Goal: Task Accomplishment & Management: Use online tool/utility

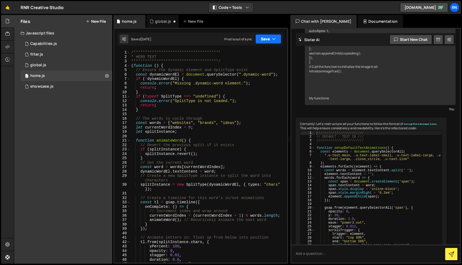
click at [268, 38] on button "Save" at bounding box center [268, 39] width 26 height 10
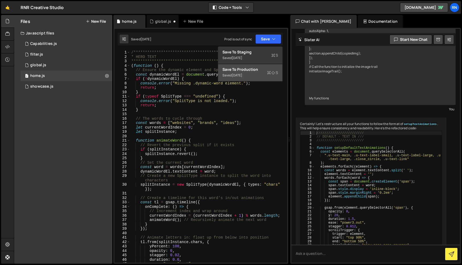
click at [247, 72] on div "Saved [DATE]" at bounding box center [250, 75] width 56 height 6
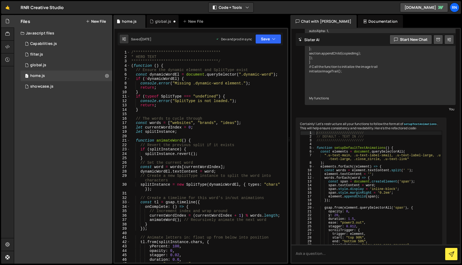
click at [231, 122] on div "**********" at bounding box center [207, 160] width 155 height 221
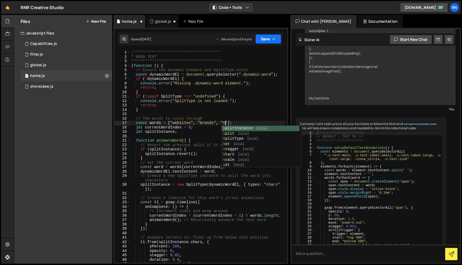
scroll to position [0, 7]
type textarea "const words = ["websites", "brands", "SEO"];"
click at [250, 48] on div "}); 254 255 256 257 258 259 260 261 262 263 264 265 266 267 268 269 270 271 272…" at bounding box center [200, 146] width 175 height 236
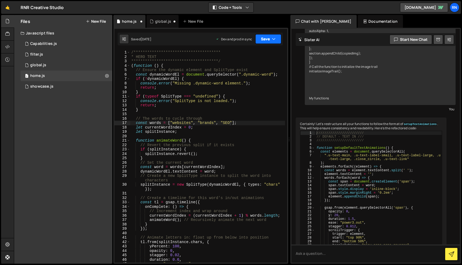
click at [263, 43] on button "Save" at bounding box center [268, 39] width 26 height 10
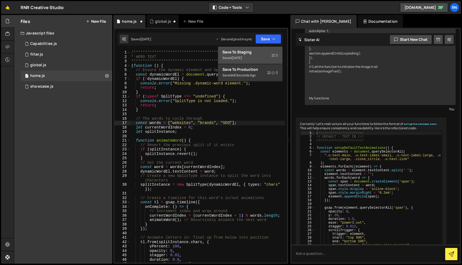
click at [262, 50] on div "Save to Staging S" at bounding box center [250, 51] width 56 height 5
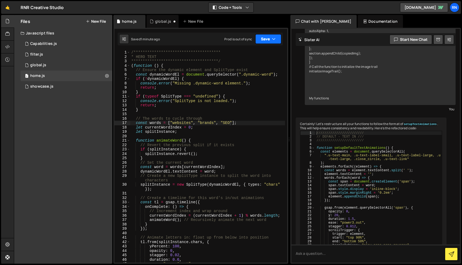
click at [269, 39] on button "Save" at bounding box center [268, 39] width 26 height 10
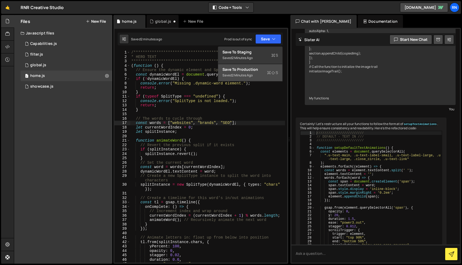
click at [250, 72] on div "Save to Production S" at bounding box center [250, 69] width 56 height 5
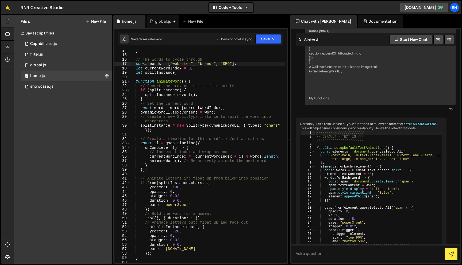
scroll to position [0, 0]
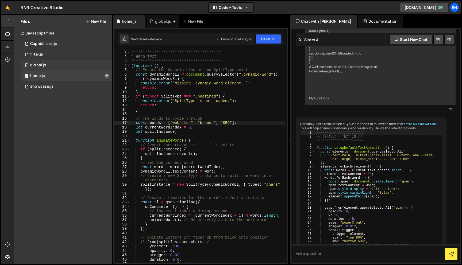
click at [51, 65] on div "1 global.js 0" at bounding box center [67, 65] width 92 height 11
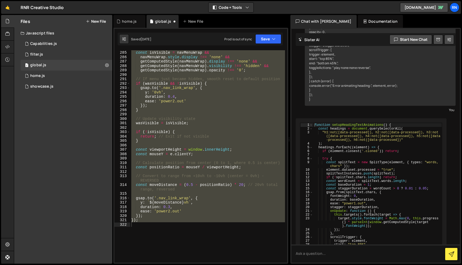
scroll to position [1267, 0]
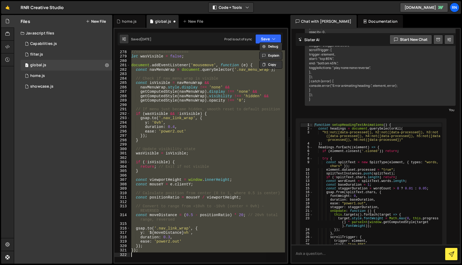
click at [164, 139] on div "//======================= let wasVisible = false ; document . addEventListener …" at bounding box center [207, 156] width 155 height 213
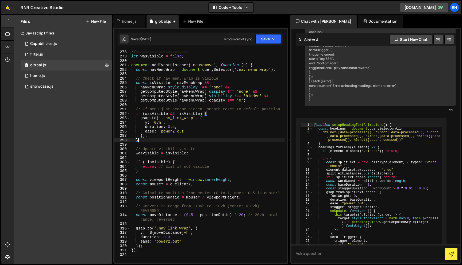
click at [255, 70] on div "//======================= let wasVisible = false ; document . addEventListener …" at bounding box center [207, 160] width 155 height 221
click at [173, 109] on div "//======================= let wasVisible = false ; document . addEventListener …" at bounding box center [207, 160] width 155 height 221
click at [277, 35] on button "Save" at bounding box center [268, 39] width 26 height 10
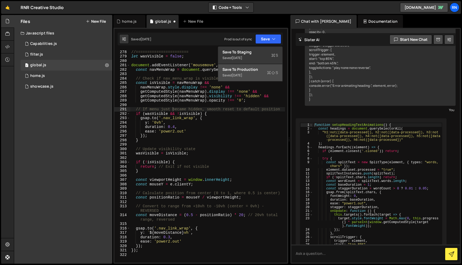
click at [254, 72] on div "Saved [DATE]" at bounding box center [250, 75] width 56 height 6
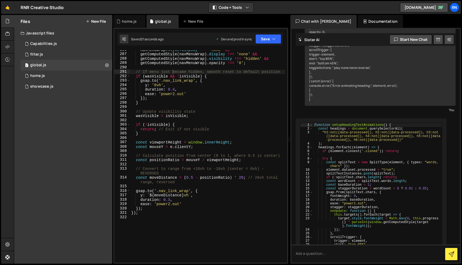
scroll to position [1306, 0]
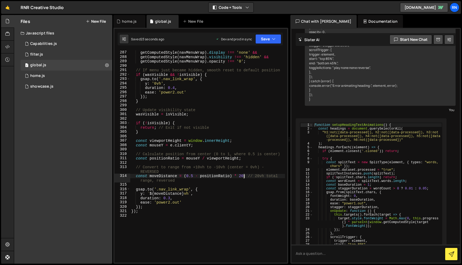
click at [244, 176] on div "navMenuWrap . style . display !== 'none' && getComputedStyle ( navMenuWrap ) . …" at bounding box center [207, 156] width 155 height 221
click at [270, 43] on button "Save" at bounding box center [268, 39] width 26 height 10
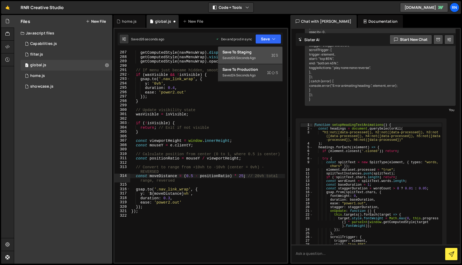
click at [266, 49] on button "Save to Staging S Saved 26 seconds ago" at bounding box center [250, 55] width 64 height 17
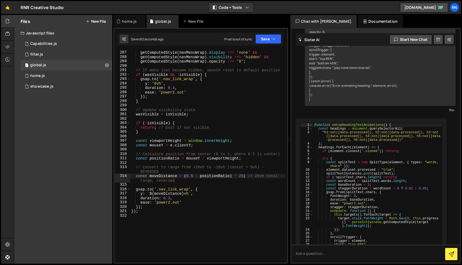
click at [264, 46] on div "const moveDistance = (0.5 - positionRatio) * 25; // 20vh total range, reversed …" at bounding box center [200, 146] width 175 height 236
click at [267, 40] on button "Save" at bounding box center [268, 39] width 26 height 10
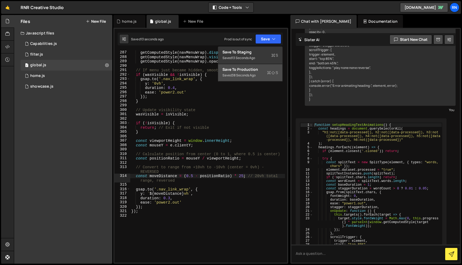
click at [264, 66] on button "Save to Production S Saved 38 seconds ago" at bounding box center [250, 72] width 64 height 17
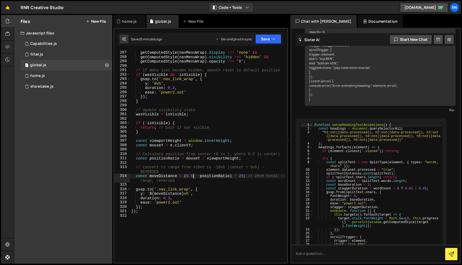
drag, startPoint x: 193, startPoint y: 175, endPoint x: 216, endPoint y: 170, distance: 23.2
click at [195, 175] on div "navMenuWrap . style . display !== 'none' && getComputedStyle ( navMenuWrap ) . …" at bounding box center [207, 156] width 155 height 221
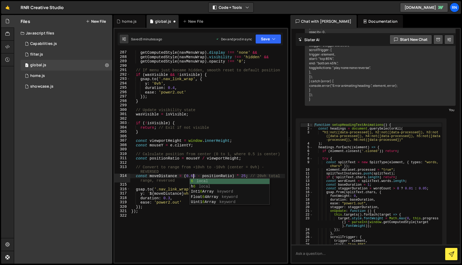
scroll to position [0, 5]
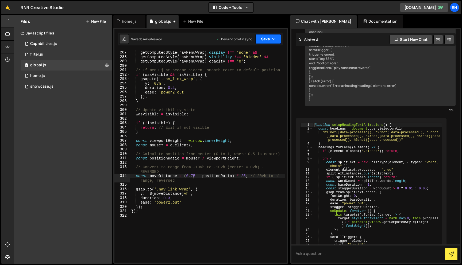
click at [264, 35] on button "Save" at bounding box center [268, 39] width 26 height 10
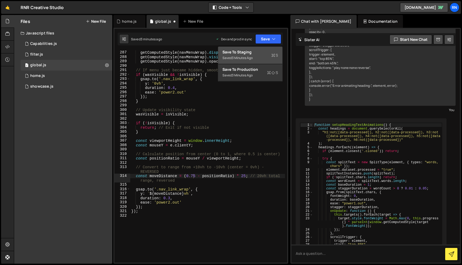
click at [266, 51] on div "Save to Staging S" at bounding box center [250, 51] width 56 height 5
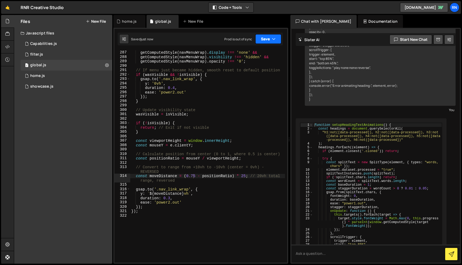
click at [274, 39] on icon "button" at bounding box center [274, 38] width 4 height 5
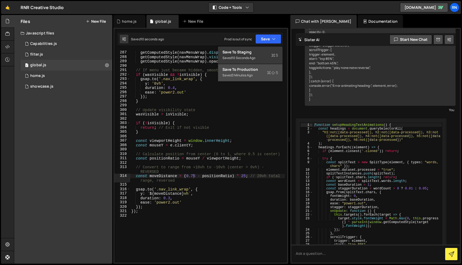
click at [264, 78] on div "Saved 3 minutes ago" at bounding box center [250, 75] width 56 height 6
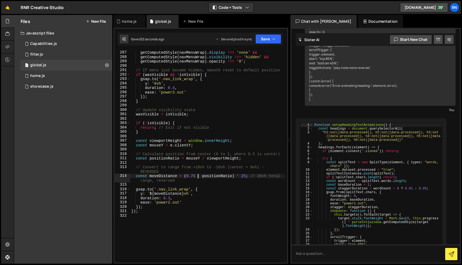
click at [197, 176] on div "navMenuWrap . style . display !== 'none' && getComputedStyle ( navMenuWrap ) . …" at bounding box center [207, 156] width 155 height 221
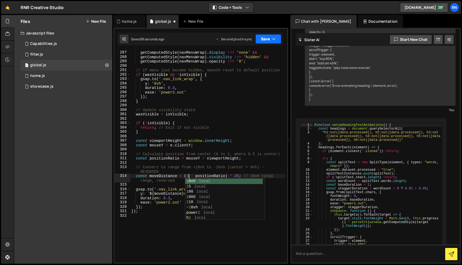
click at [274, 34] on button "Save" at bounding box center [268, 39] width 26 height 10
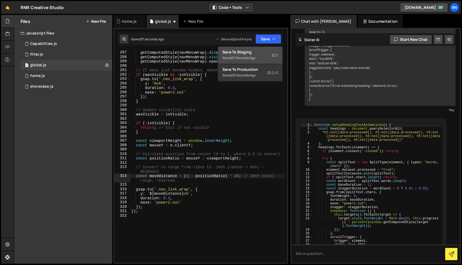
click at [266, 52] on div "Save to Staging S" at bounding box center [250, 51] width 56 height 5
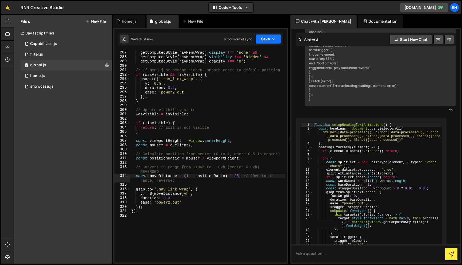
click at [260, 41] on button "Save" at bounding box center [268, 39] width 26 height 10
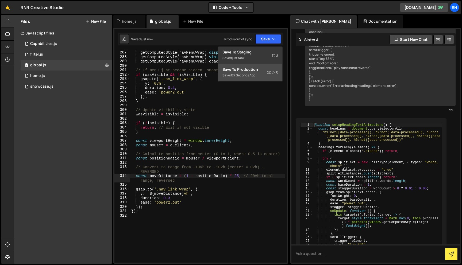
click at [260, 78] on div "Saved 27 seconds ago" at bounding box center [250, 75] width 56 height 6
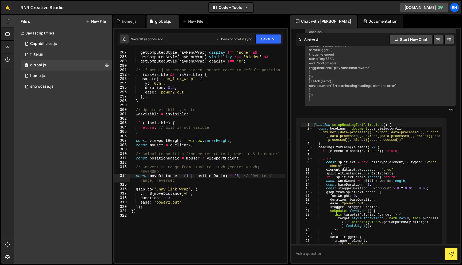
click at [191, 175] on div "navMenuWrap . style . display !== 'none' && getComputedStyle ( navMenuWrap ) . …" at bounding box center [207, 156] width 155 height 221
click at [238, 175] on div "navMenuWrap . style . display !== 'none' && getComputedStyle ( navMenuWrap ) . …" at bounding box center [207, 156] width 155 height 221
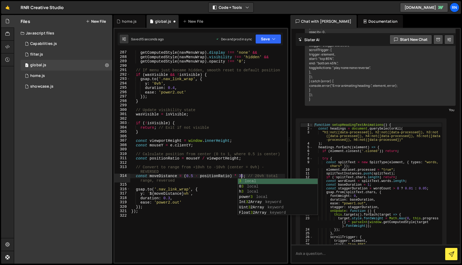
scroll to position [0, 7]
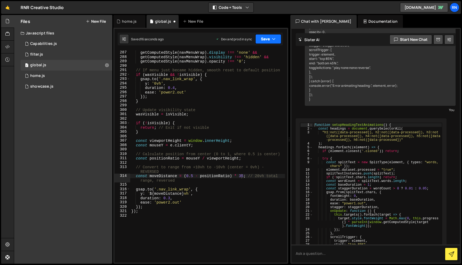
click at [259, 39] on button "Save" at bounding box center [268, 39] width 26 height 10
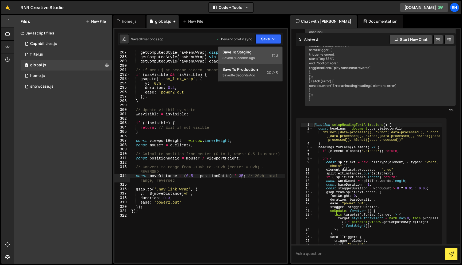
click at [259, 60] on div "Saved 17 seconds ago" at bounding box center [250, 58] width 56 height 6
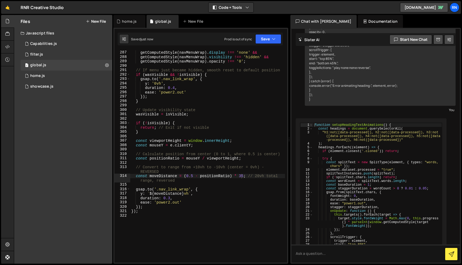
click at [263, 33] on div "Saved just now Prod is out of sync Upgrade to Edit Save Save to Staging S Saved…" at bounding box center [200, 39] width 165 height 13
click at [263, 39] on button "Save" at bounding box center [268, 39] width 26 height 10
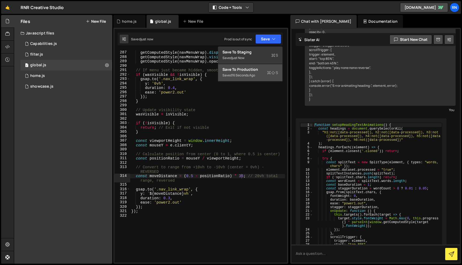
click at [259, 68] on div "Save to Production S" at bounding box center [250, 69] width 56 height 5
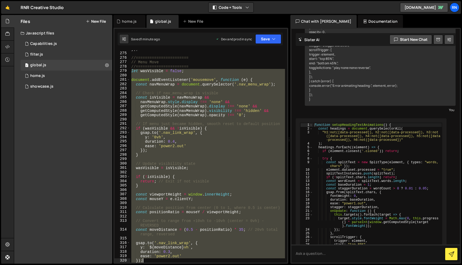
scroll to position [1261, 0]
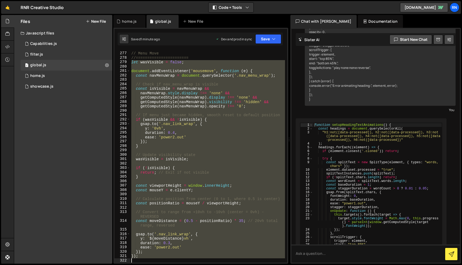
drag, startPoint x: 132, startPoint y: 90, endPoint x: 176, endPoint y: 265, distance: 180.5
click at [175, 265] on div "Hold on a sec... Are you certain you wish to leave this page? Any changes you'v…" at bounding box center [231, 132] width 462 height 265
paste textarea "</script>"
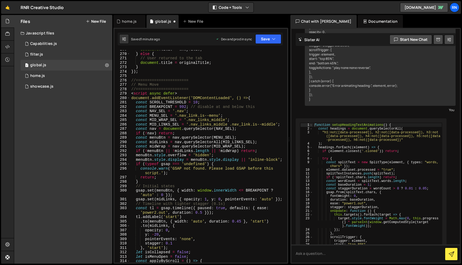
scroll to position [1225, 0]
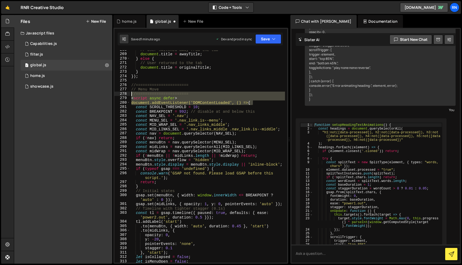
drag, startPoint x: 261, startPoint y: 102, endPoint x: 127, endPoint y: 96, distance: 134.4
click at [127, 96] on div "</script> 268 269 270 271 272 273 274 275 276 277 278 279 280 281 282 283 284 2…" at bounding box center [200, 156] width 173 height 213
type textarea "});"
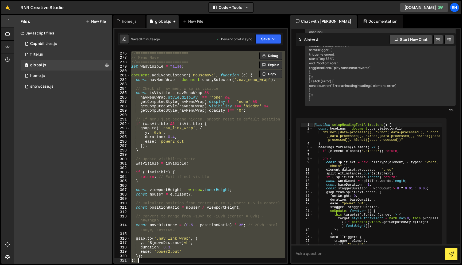
scroll to position [1261, 0]
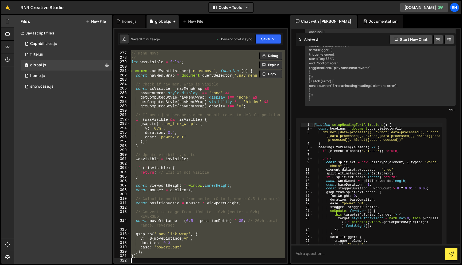
drag, startPoint x: 132, startPoint y: 75, endPoint x: 175, endPoint y: 265, distance: 195.2
click at [175, 265] on div "Hold on a sec... Are you certain you wish to leave this page? Any changes you'v…" at bounding box center [231, 132] width 462 height 265
